Goal: Information Seeking & Learning: Learn about a topic

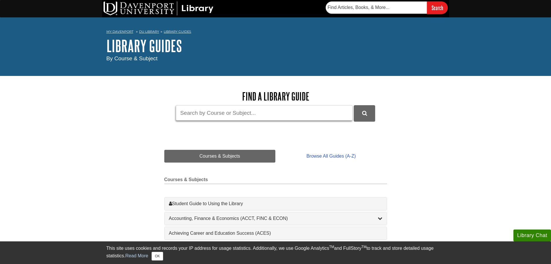
click at [194, 113] on input "Guide Search Terms" at bounding box center [264, 112] width 177 height 15
type input "Ethical decisions"
click at [354, 105] on button "submit" at bounding box center [364, 113] width 21 height 16
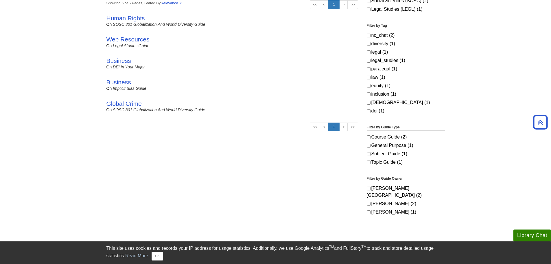
scroll to position [145, 0]
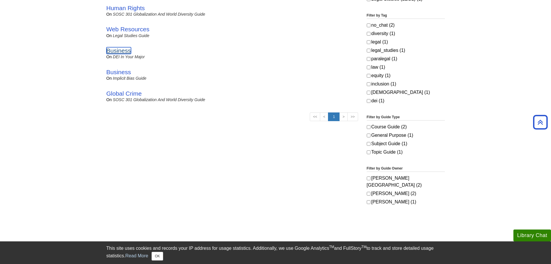
click at [116, 50] on link "Business" at bounding box center [118, 50] width 25 height 7
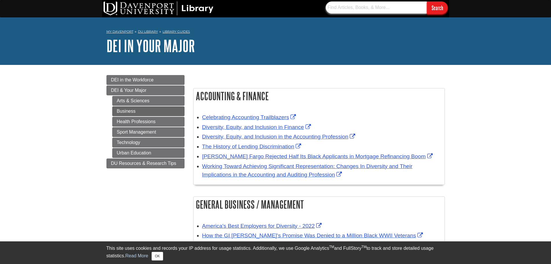
click at [348, 9] on input "text" at bounding box center [376, 7] width 101 height 12
type input "Self driving cars"
click at [427, 1] on input "Search" at bounding box center [437, 7] width 21 height 12
